Goal: Obtain resource: Obtain resource

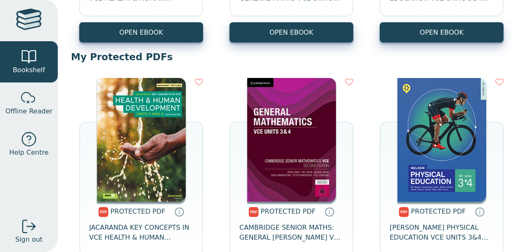
scroll to position [318, 0]
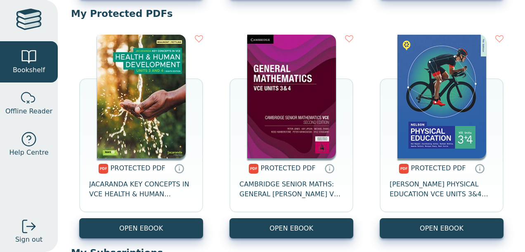
click at [131, 164] on span "PROTECTED PDF" at bounding box center [138, 168] width 55 height 8
click at [176, 168] on icon at bounding box center [179, 169] width 12 height 12
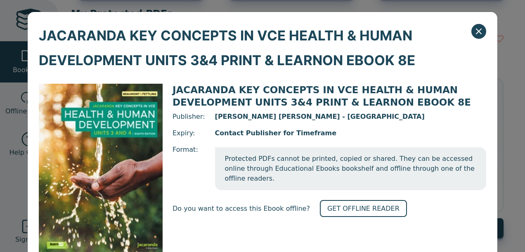
scroll to position [64, 0]
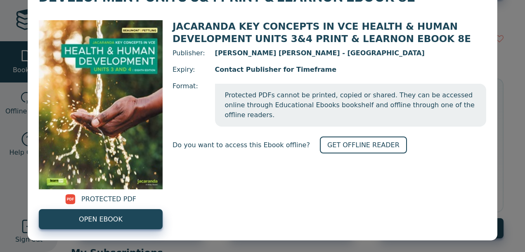
click at [116, 202] on span "PROTECTED PDF" at bounding box center [108, 200] width 55 height 10
click at [116, 207] on div "PROTECTED PDF OPEN EBOOK" at bounding box center [101, 124] width 124 height 209
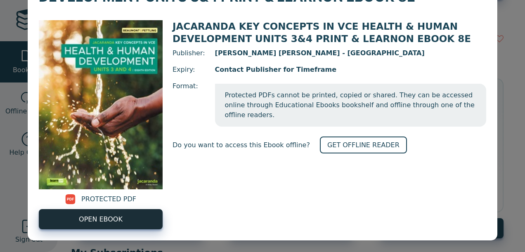
click at [111, 216] on span "OPEN EBOOK" at bounding box center [101, 220] width 44 height 10
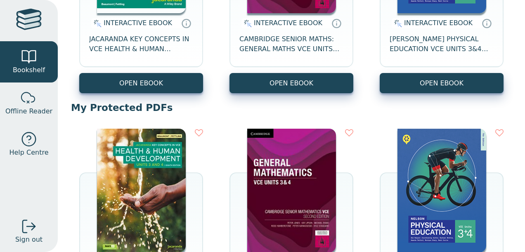
scroll to position [335, 0]
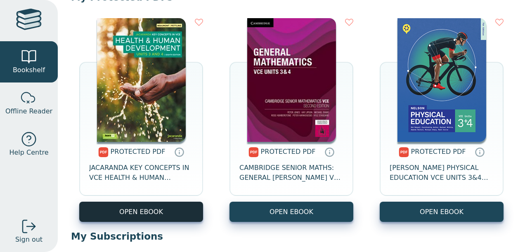
click at [154, 214] on link "OPEN EBOOK" at bounding box center [141, 212] width 124 height 20
